Goal: Information Seeking & Learning: Find specific page/section

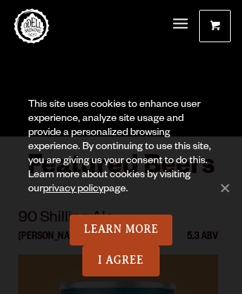
scroll to position [6508, 0]
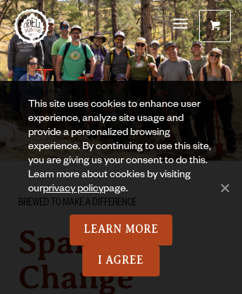
click at [180, 25] on span "Menu" at bounding box center [180, 24] width 15 height 4
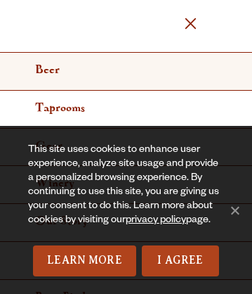
click at [121, 71] on link "Beer" at bounding box center [126, 72] width 252 height 38
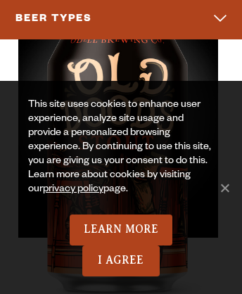
scroll to position [9579, 0]
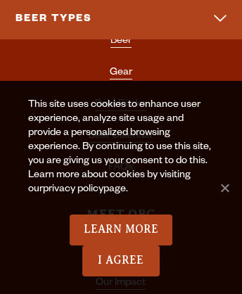
click at [58, 190] on link "privacy policy" at bounding box center [73, 189] width 60 height 11
click at [120, 131] on link "Beer Calendar" at bounding box center [120, 137] width 65 height 13
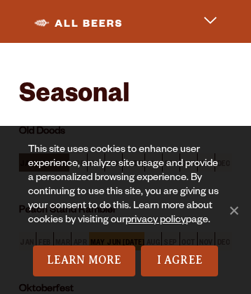
scroll to position [921, 0]
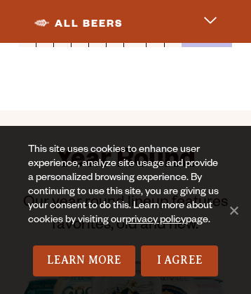
click at [45, 6] on link "Isolation Ale" at bounding box center [46, 7] width 54 height 11
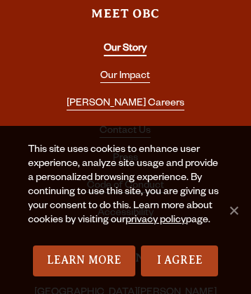
click at [125, 44] on link "Our Story" at bounding box center [125, 50] width 43 height 13
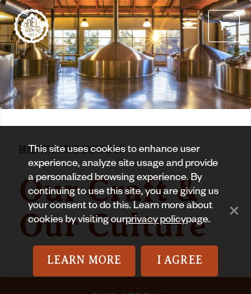
scroll to position [10329, 0]
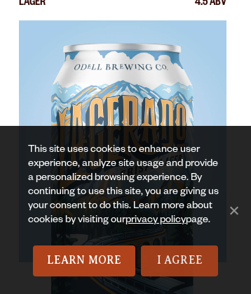
click at [180, 261] on link "I Agree" at bounding box center [179, 260] width 77 height 31
